Goal: Navigation & Orientation: Find specific page/section

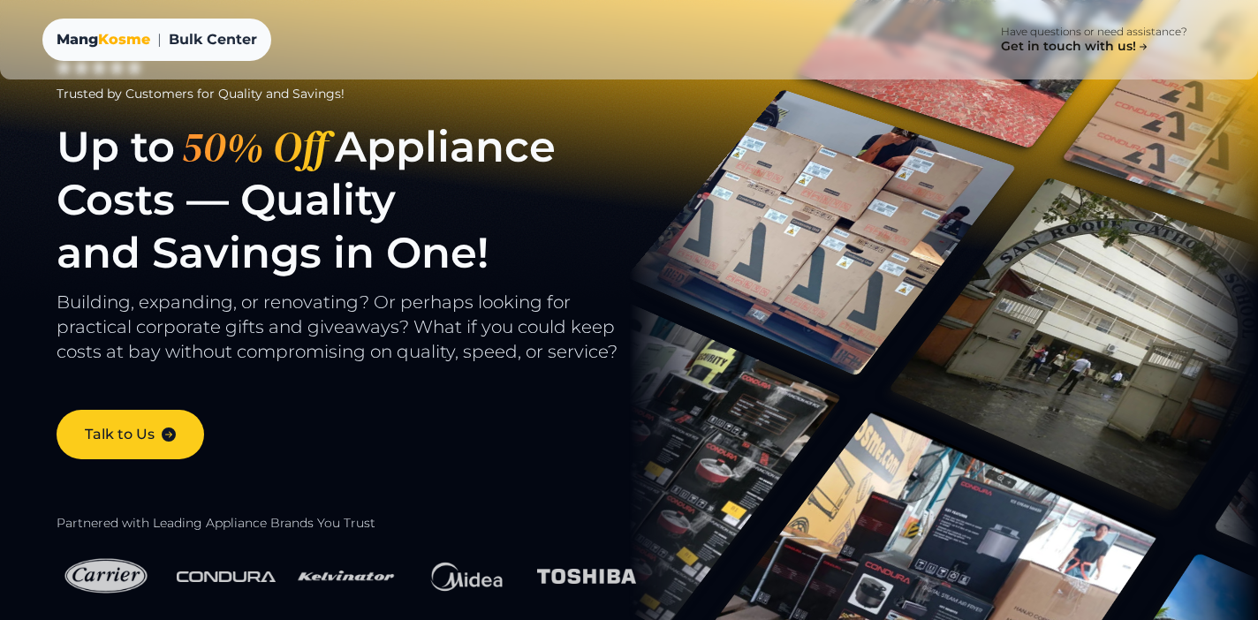
click at [750, 56] on div "Mang Kosme | Bulk Center Have questions or need assistance? Get in touch with u…" at bounding box center [629, 40] width 1202 height 80
click at [134, 34] on span "Kosme" at bounding box center [124, 39] width 52 height 17
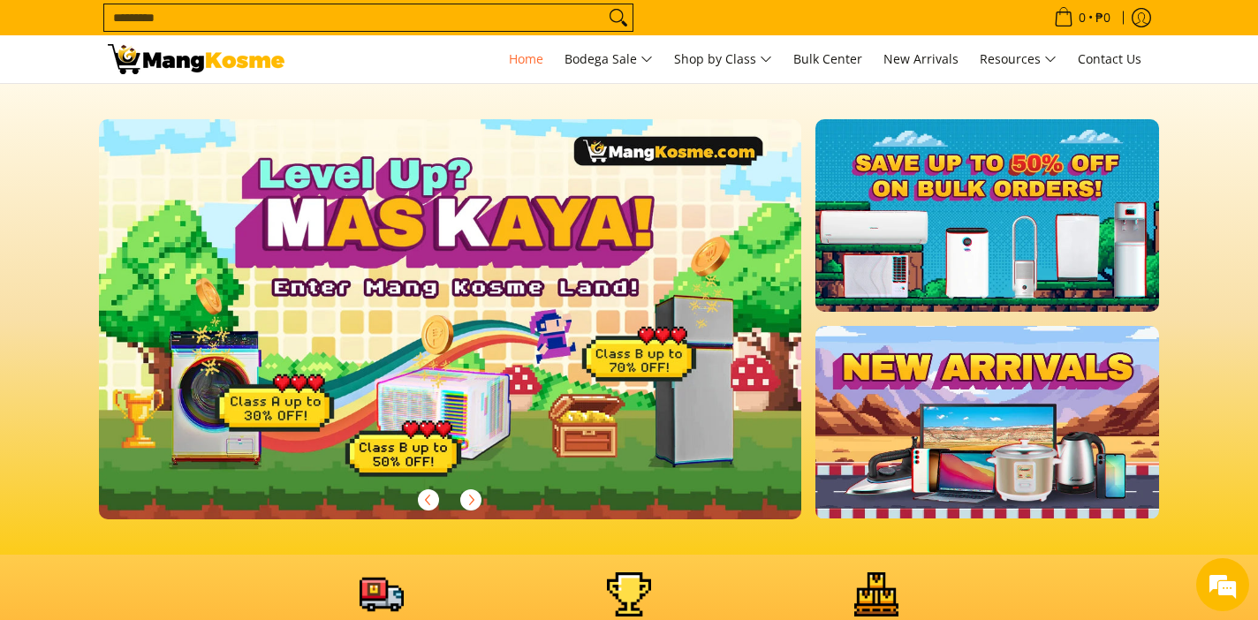
click at [527, 336] on img at bounding box center [450, 319] width 717 height 408
click at [455, 395] on img at bounding box center [450, 319] width 717 height 408
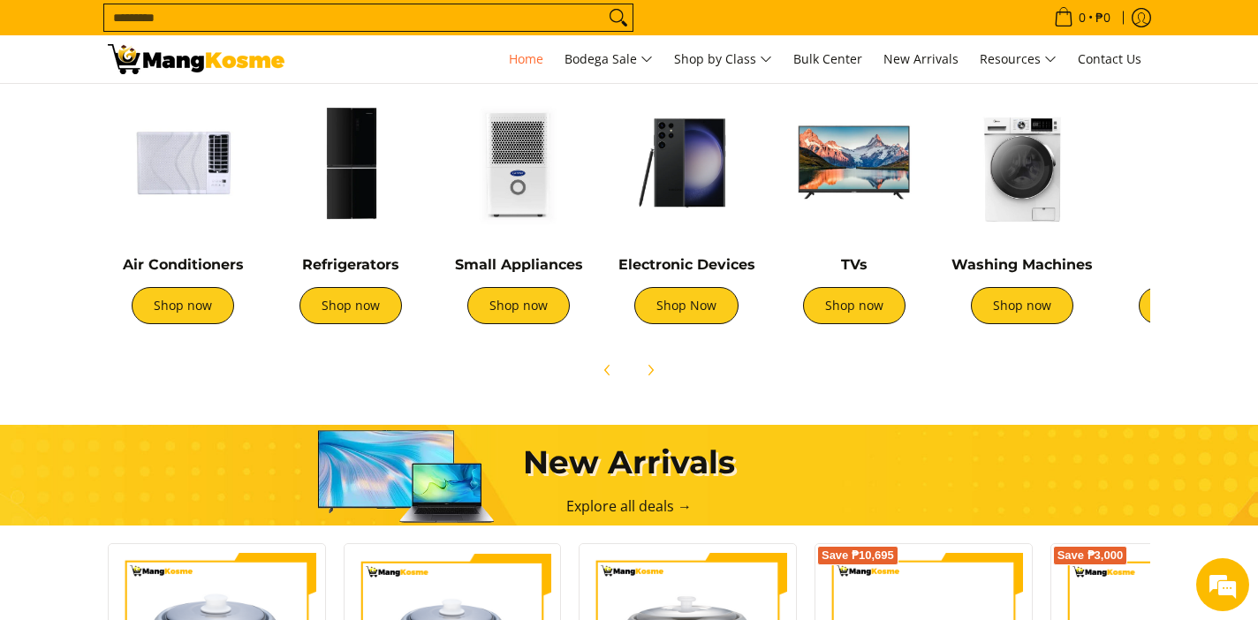
scroll to position [678, 0]
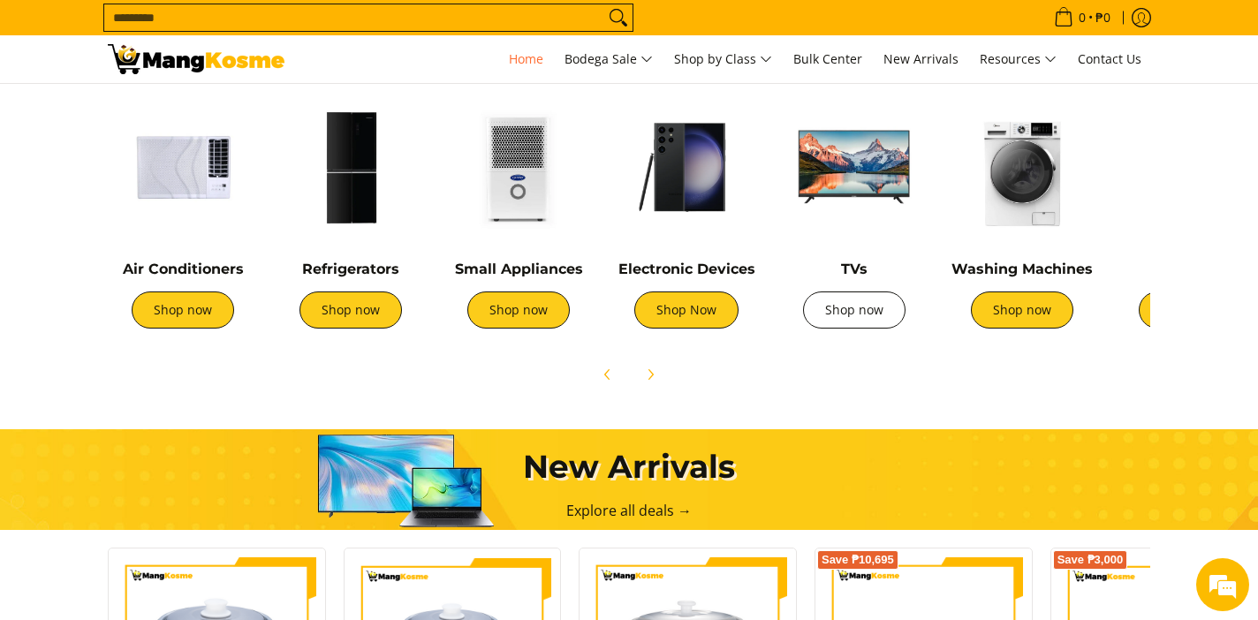
click at [831, 320] on link "Shop now" at bounding box center [854, 310] width 102 height 37
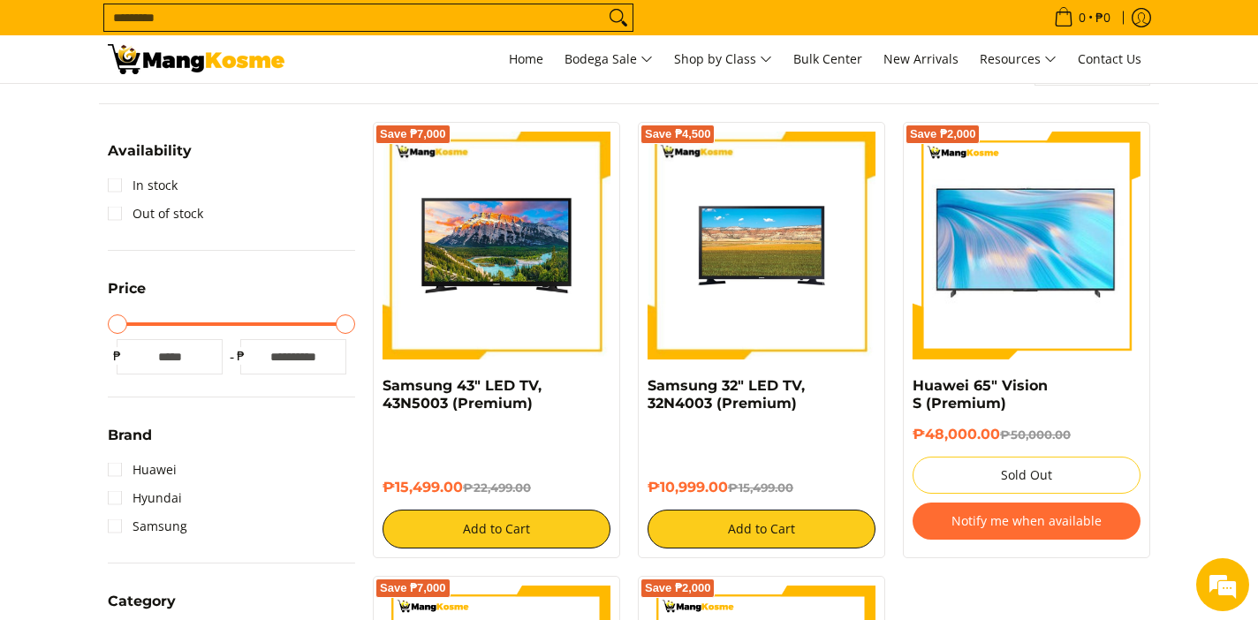
scroll to position [249, 0]
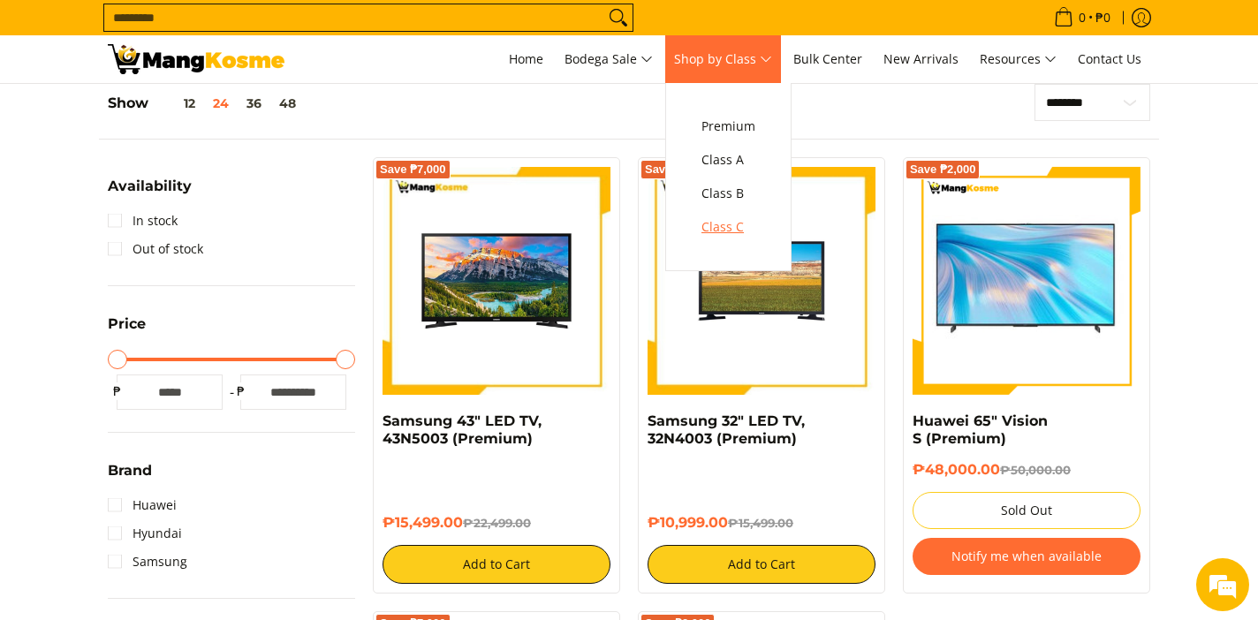
click at [746, 227] on span "Class C" at bounding box center [729, 227] width 54 height 22
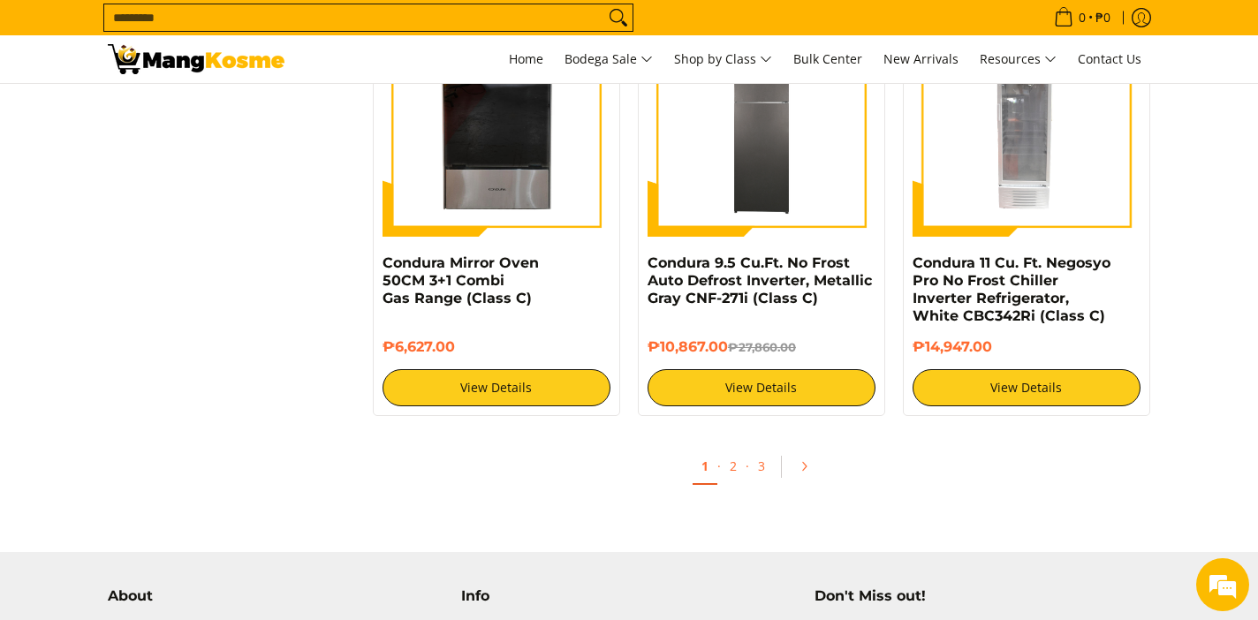
scroll to position [3360, 0]
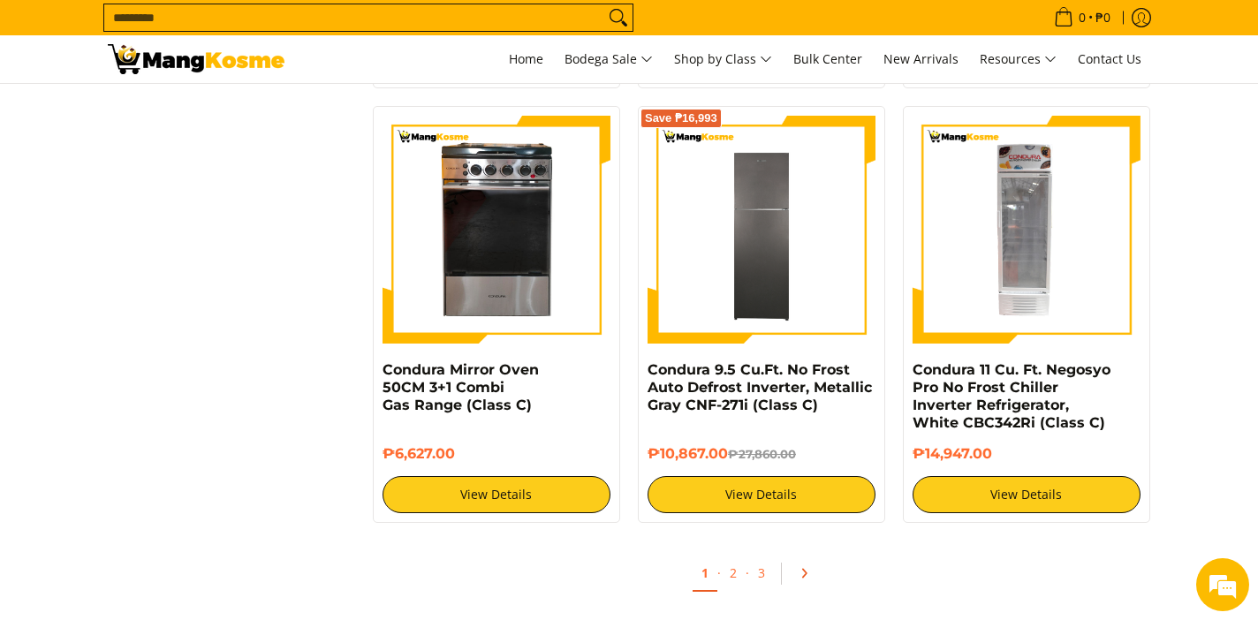
click at [804, 571] on icon "Pagination" at bounding box center [804, 573] width 12 height 12
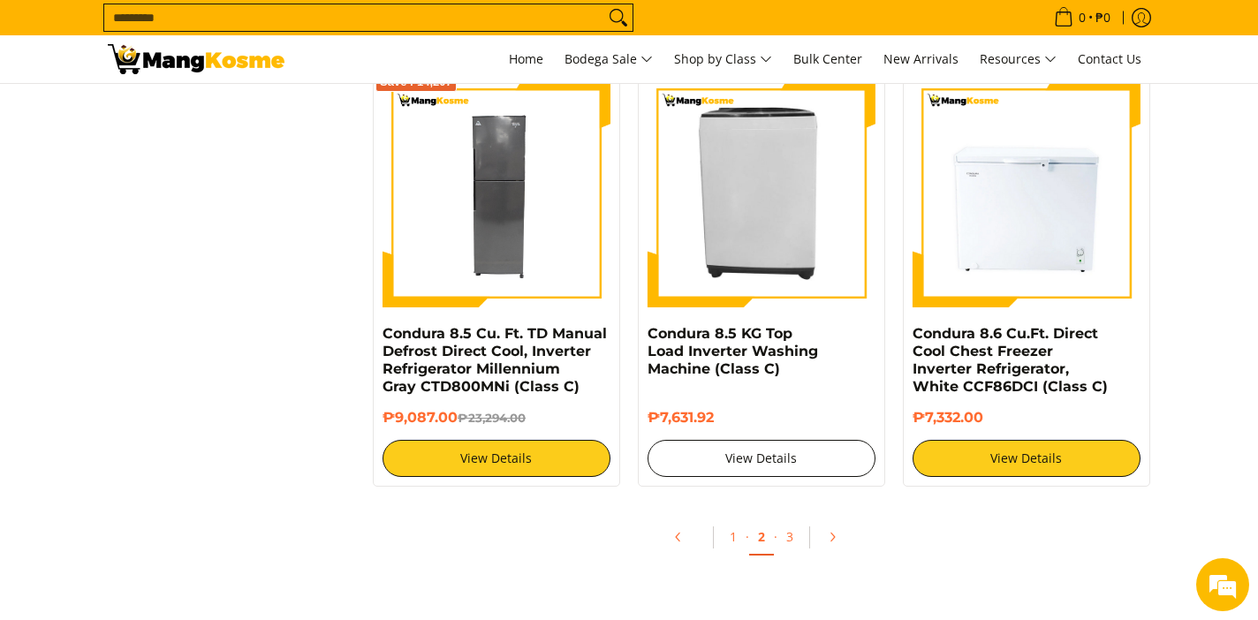
scroll to position [3395, 0]
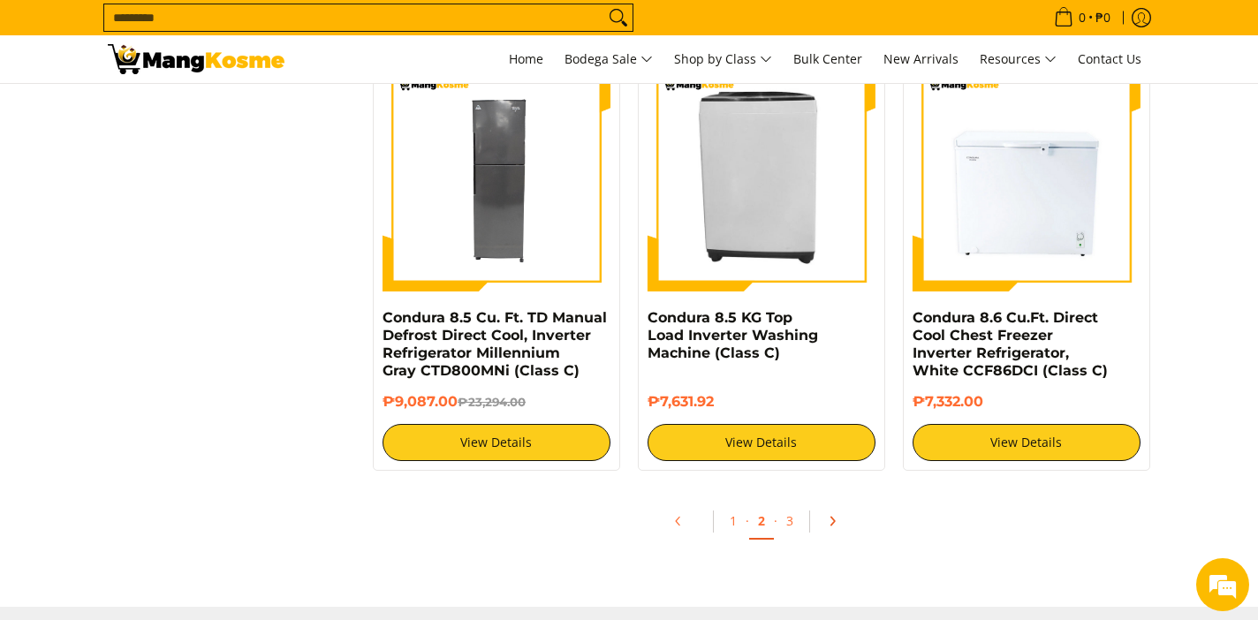
click at [830, 515] on icon "Pagination" at bounding box center [832, 521] width 12 height 12
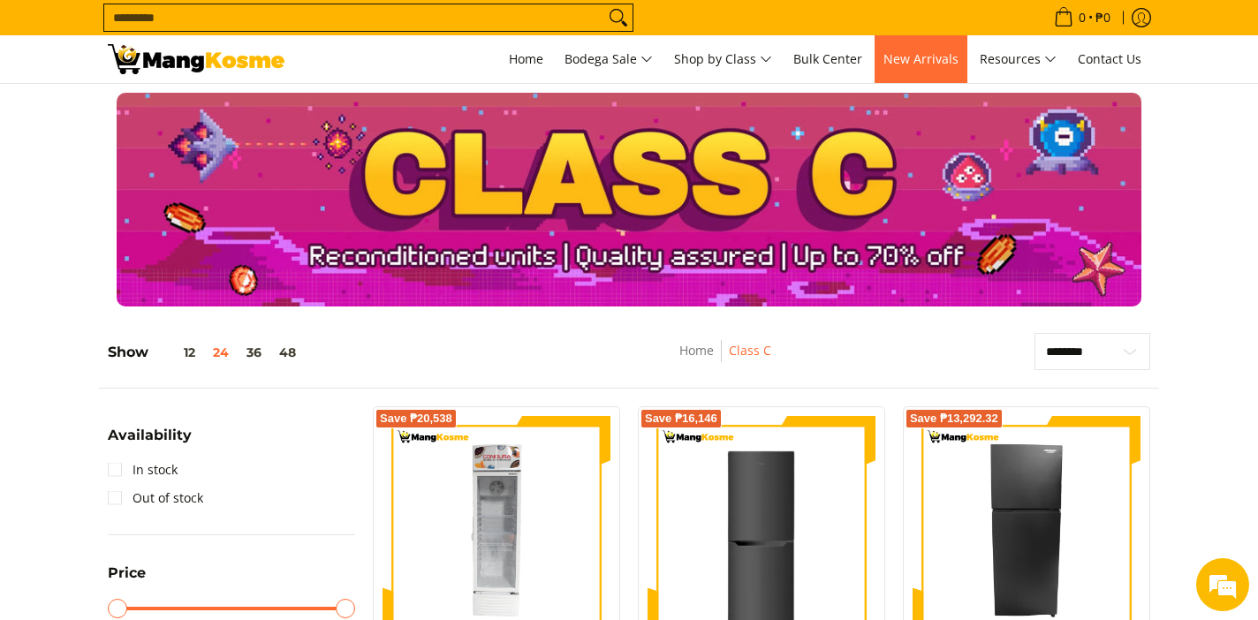
click at [937, 63] on span "New Arrivals" at bounding box center [921, 58] width 75 height 17
